Goal: Check status: Check status

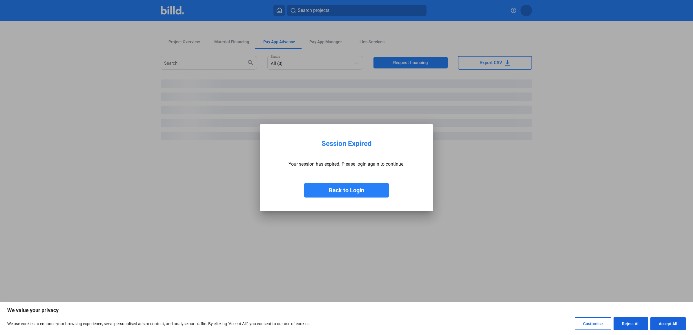
drag, startPoint x: 348, startPoint y: 188, endPoint x: 344, endPoint y: 189, distance: 3.9
click at [348, 188] on button "Back to Login" at bounding box center [346, 190] width 85 height 15
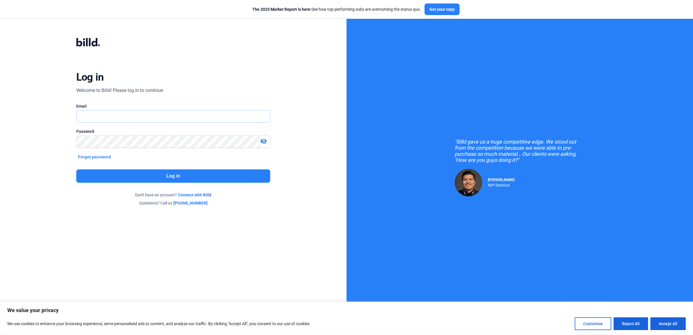
type input "[EMAIL_ADDRESS][DOMAIN_NAME]"
click at [147, 173] on button "Log in" at bounding box center [173, 175] width 194 height 13
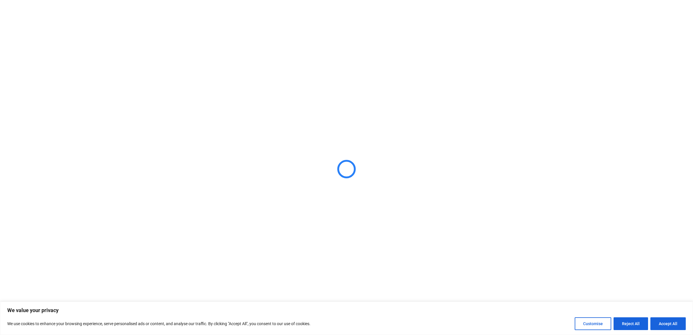
click at [671, 325] on button "Accept All" at bounding box center [668, 323] width 35 height 13
checkbox input "true"
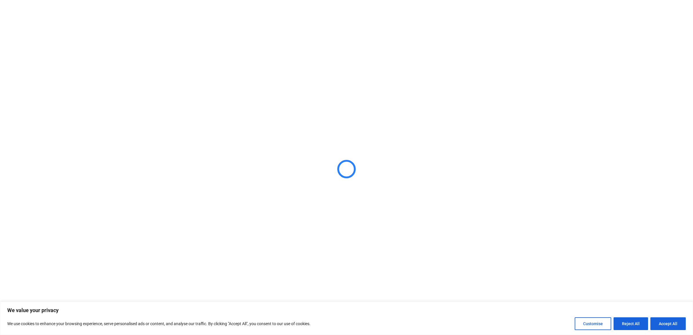
checkbox input "true"
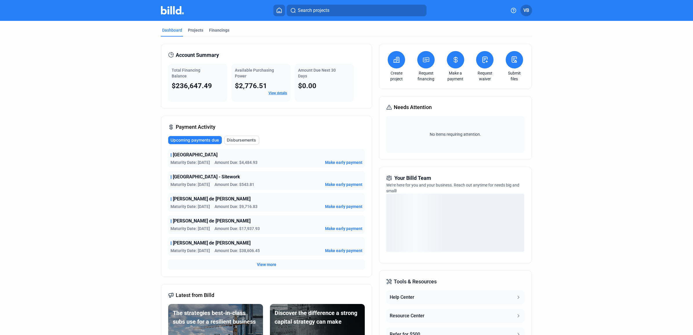
drag, startPoint x: 234, startPoint y: 85, endPoint x: 269, endPoint y: 85, distance: 35.4
click at [269, 85] on div "$2,776.51" at bounding box center [261, 85] width 52 height 9
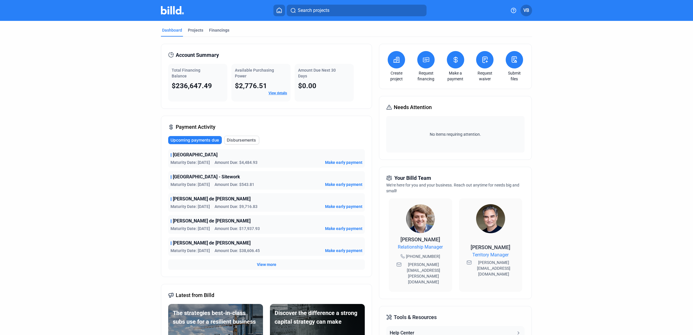
drag, startPoint x: 269, startPoint y: 85, endPoint x: 275, endPoint y: 111, distance: 26.5
click at [275, 111] on div "Account Summary Total Financing Balance $236,647.49 Available Purchasing Power …" at bounding box center [266, 229] width 211 height 371
